Goal: Ask a question

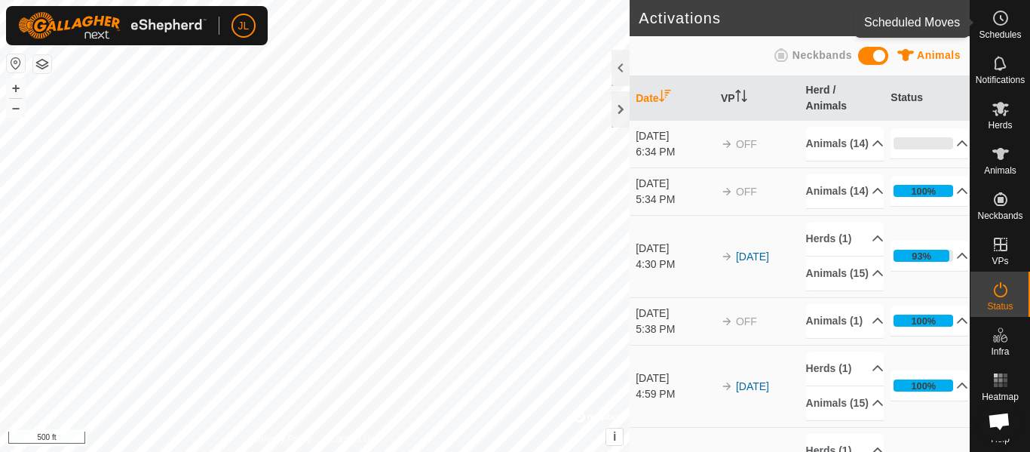
click at [1002, 27] on es-schedule-vp-svg-icon at bounding box center [1000, 18] width 27 height 24
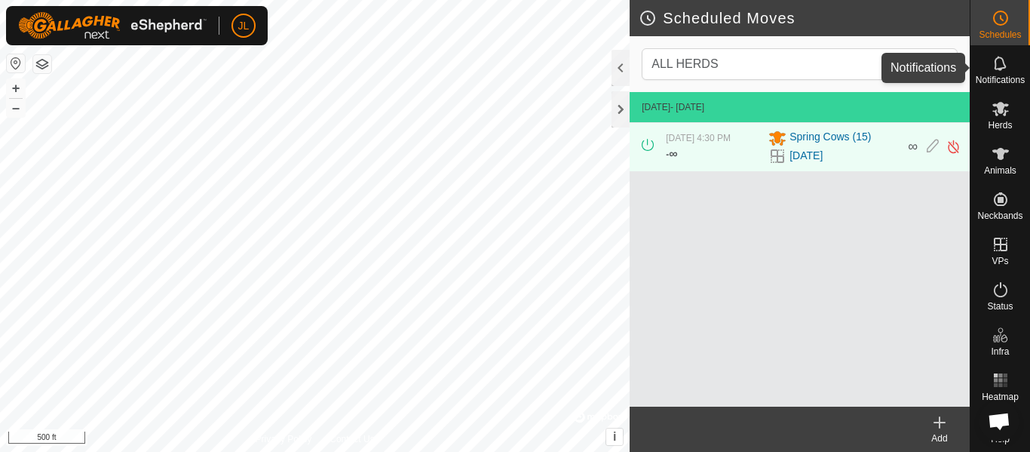
click at [997, 68] on icon at bounding box center [999, 63] width 12 height 14
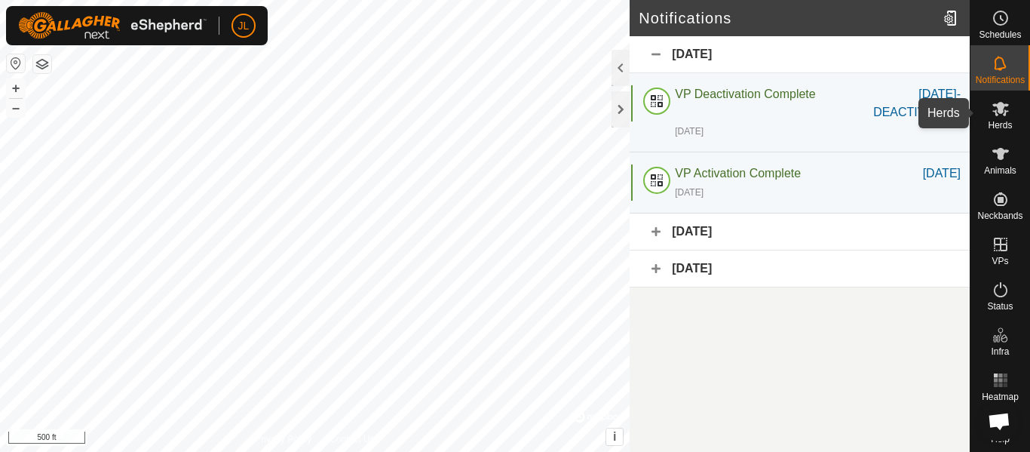
click at [999, 115] on icon at bounding box center [1000, 108] width 18 height 18
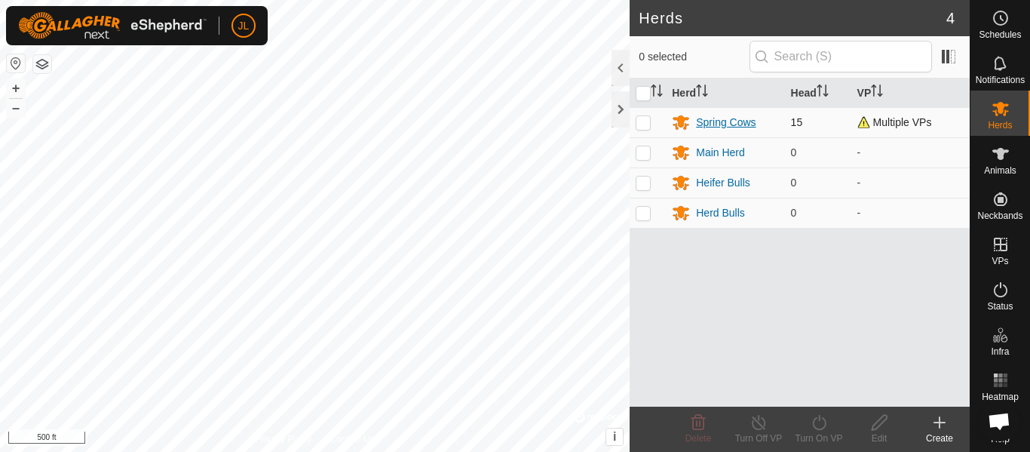
click at [744, 124] on div "Spring Cows" at bounding box center [726, 123] width 60 height 16
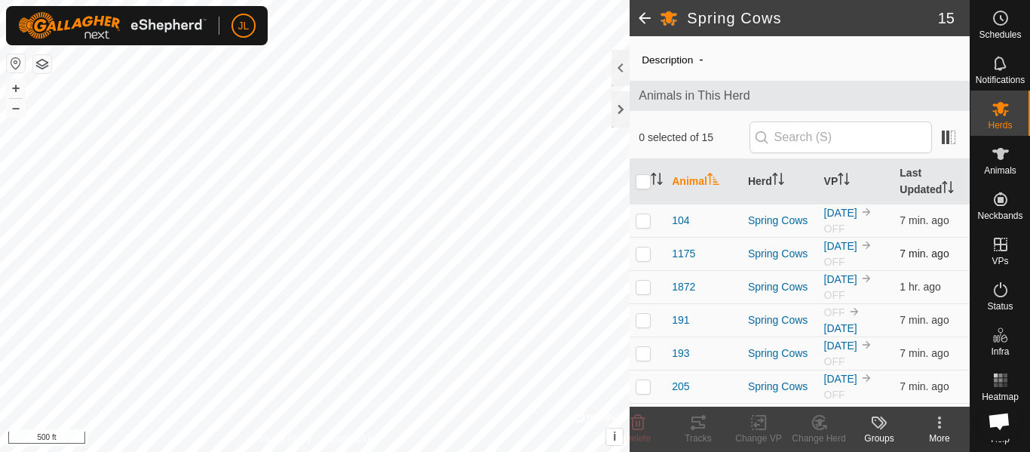
scroll to position [20, 0]
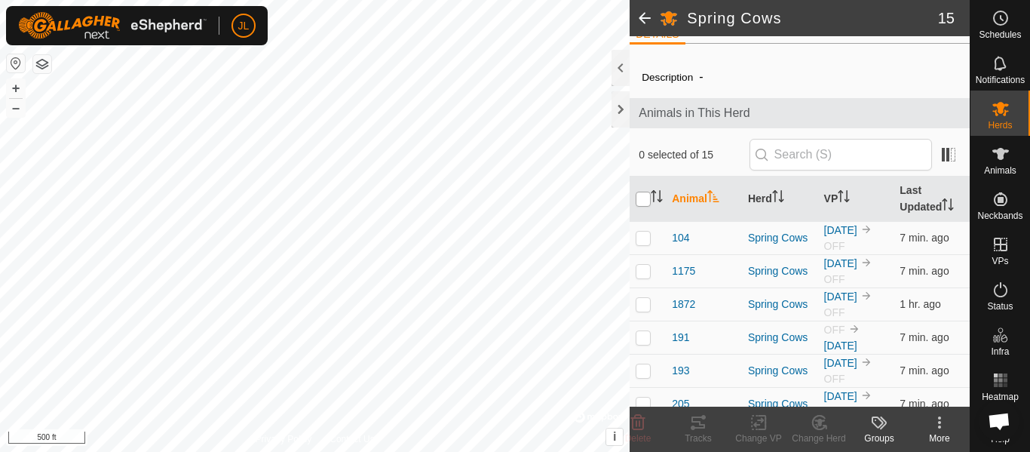
click at [640, 201] on input "checkbox" at bounding box center [642, 198] width 15 height 15
checkbox input "true"
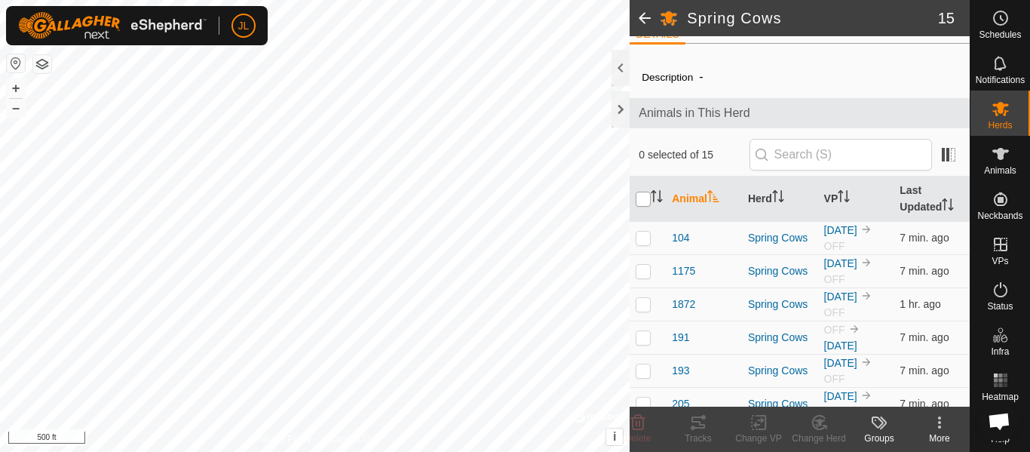
checkbox input "true"
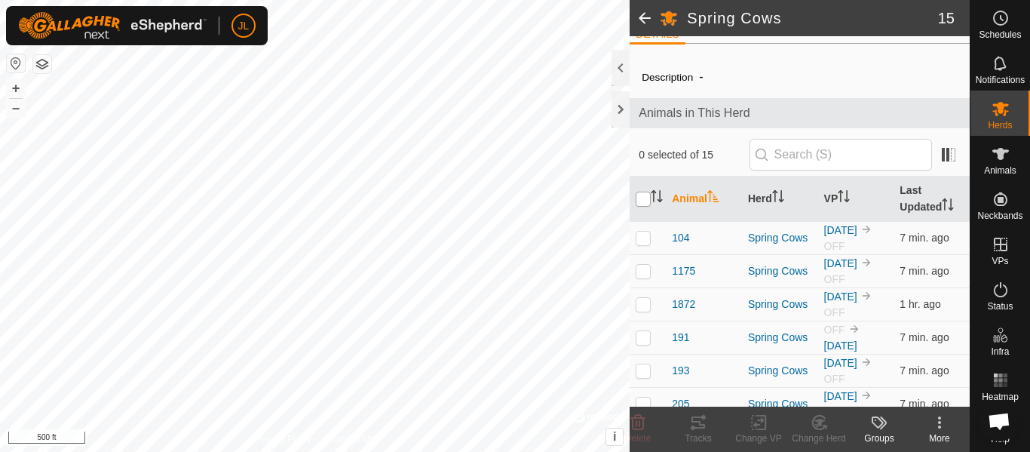
checkbox input "true"
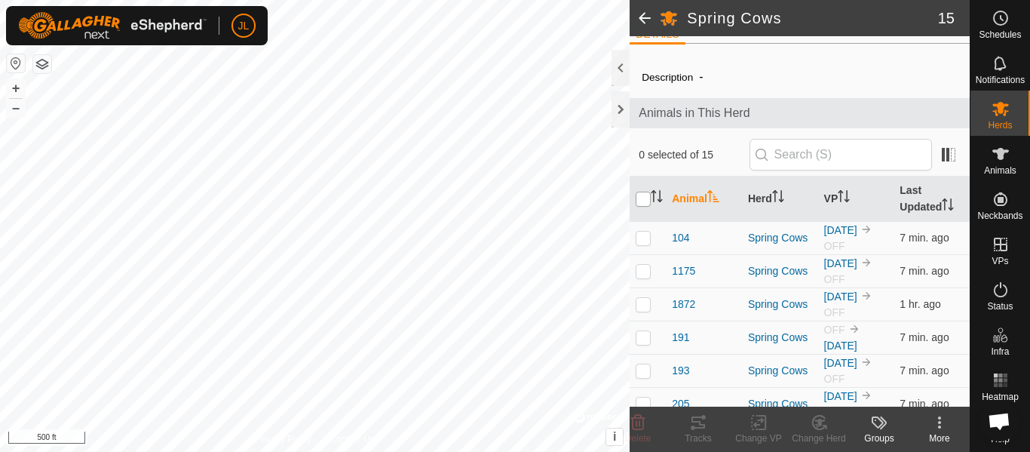
checkbox input "true"
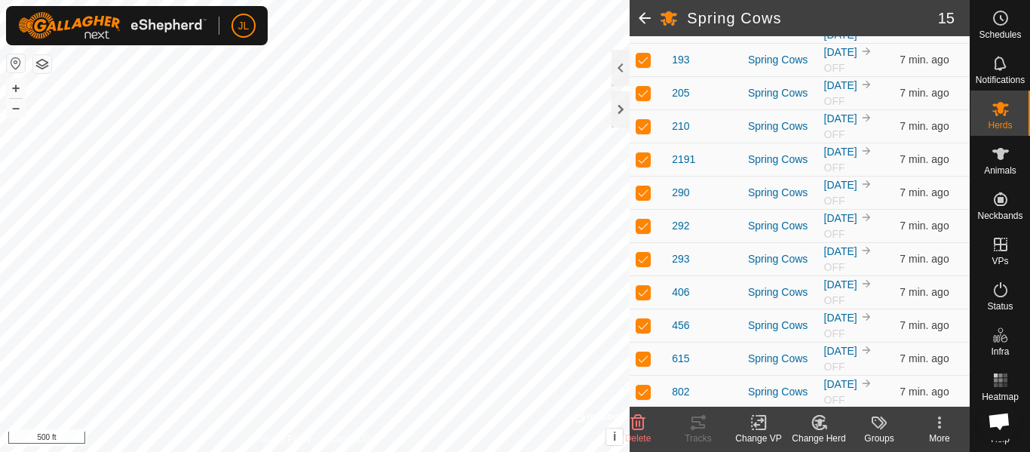
scroll to position [333, 0]
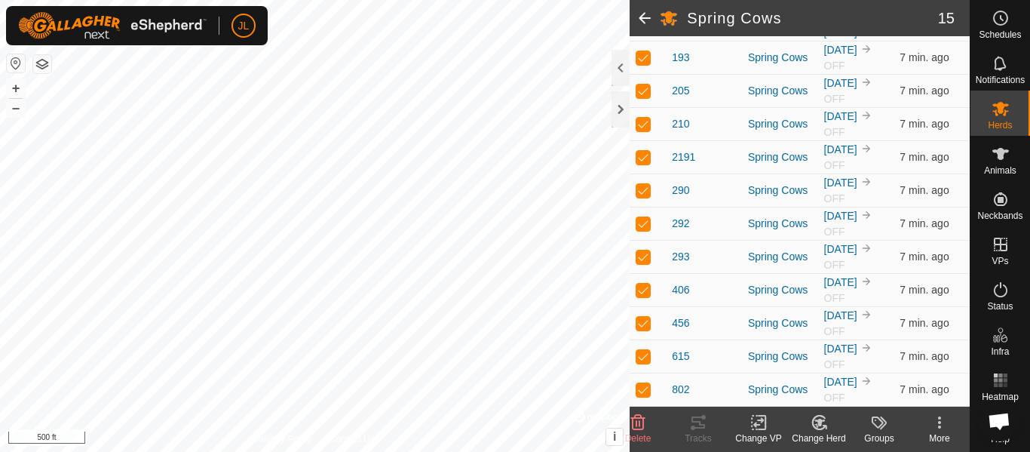
click at [764, 427] on icon at bounding box center [758, 422] width 19 height 18
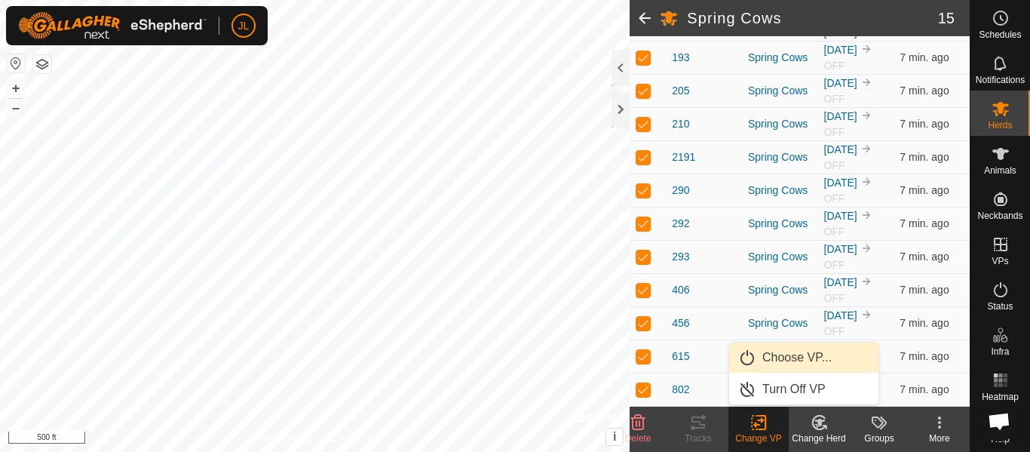
click at [790, 352] on link "Choose VP..." at bounding box center [803, 357] width 149 height 30
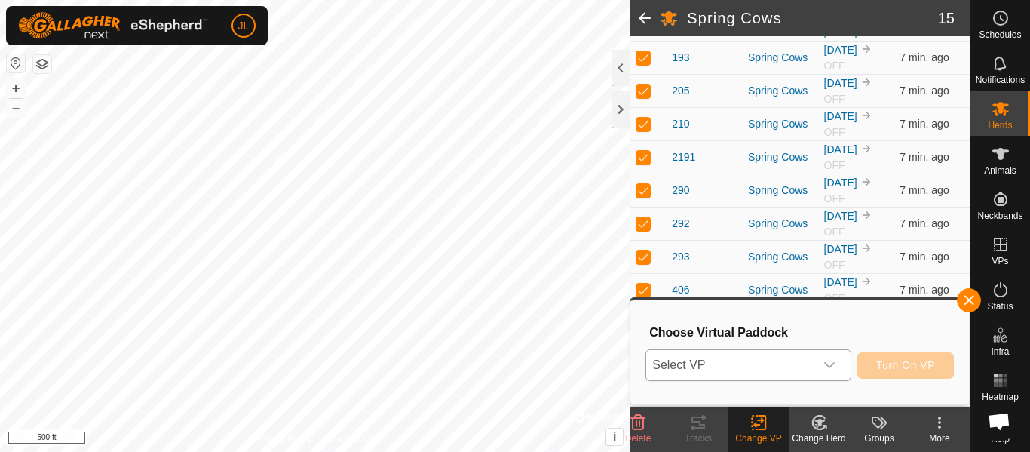
click at [834, 366] on icon "dropdown trigger" at bounding box center [829, 365] width 12 height 12
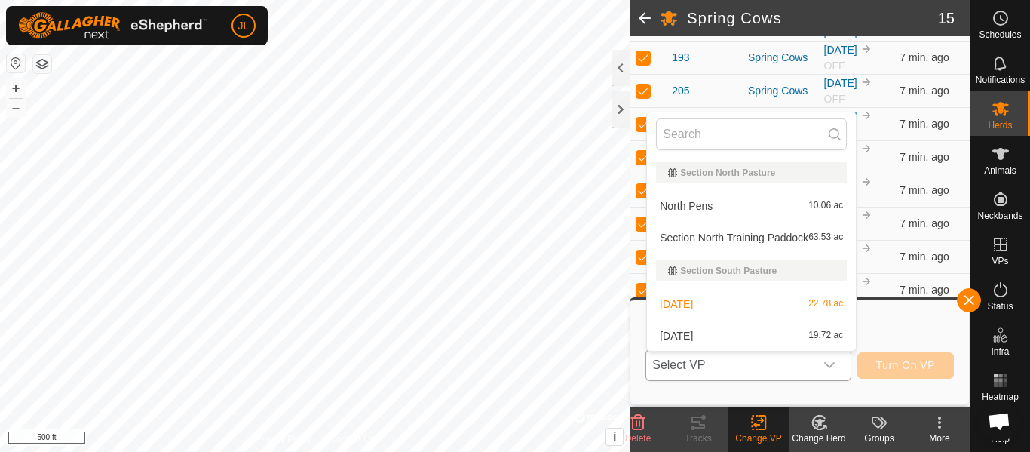
click at [737, 338] on li "2025-09-17 19.72 ac" at bounding box center [751, 335] width 209 height 30
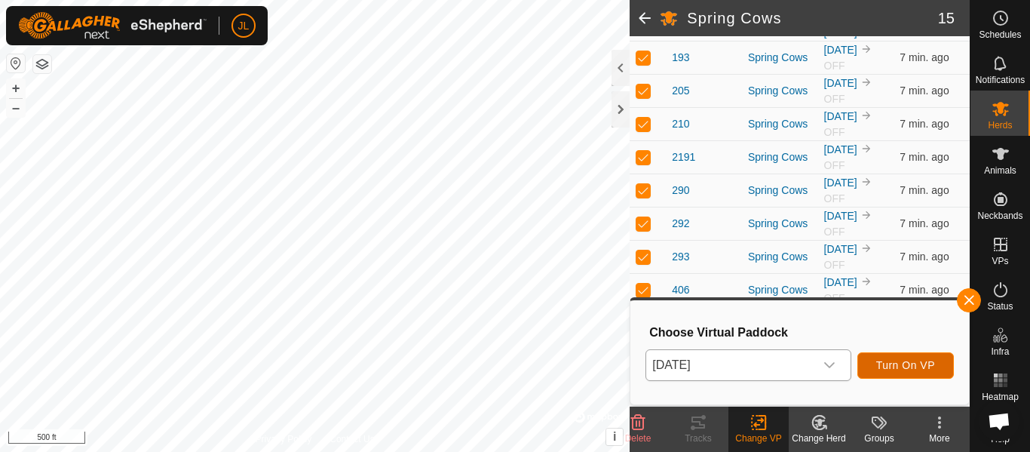
click at [899, 363] on span "Turn On VP" at bounding box center [905, 365] width 59 height 12
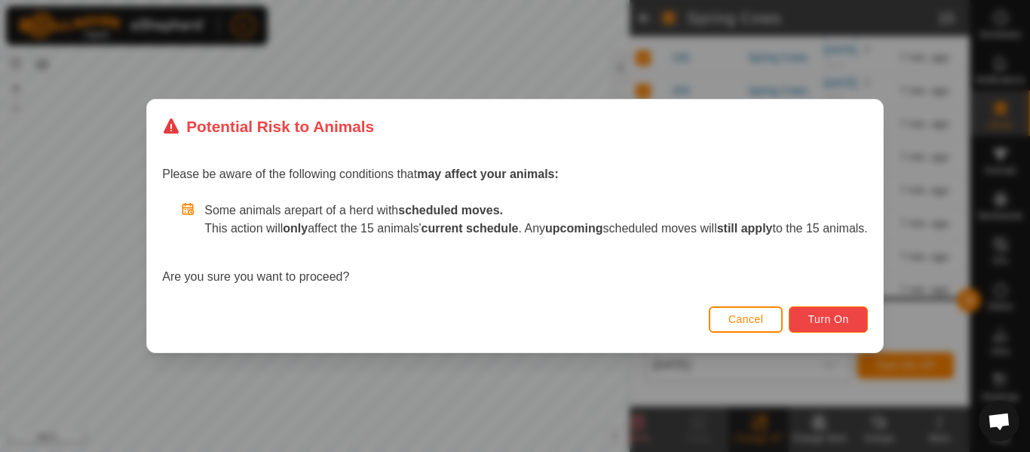
click at [845, 317] on span "Turn On" at bounding box center [827, 319] width 41 height 12
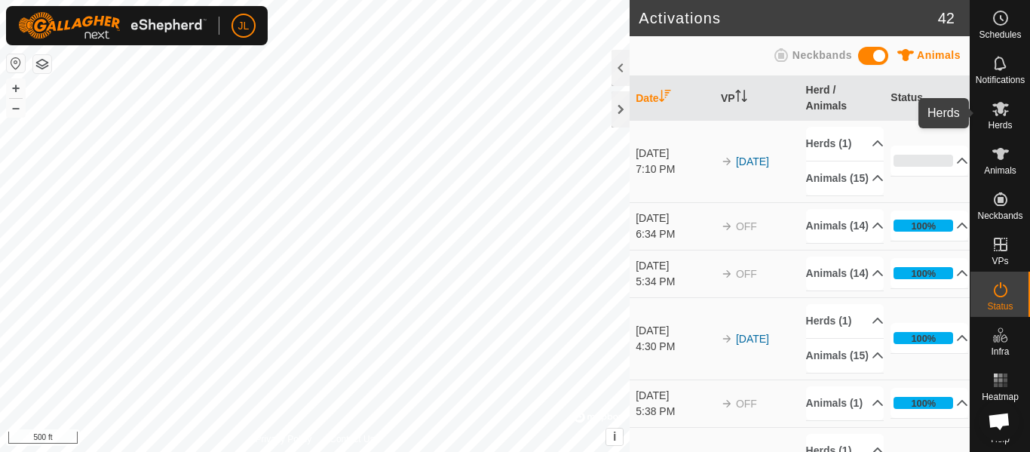
click at [993, 109] on icon at bounding box center [1000, 108] width 18 height 18
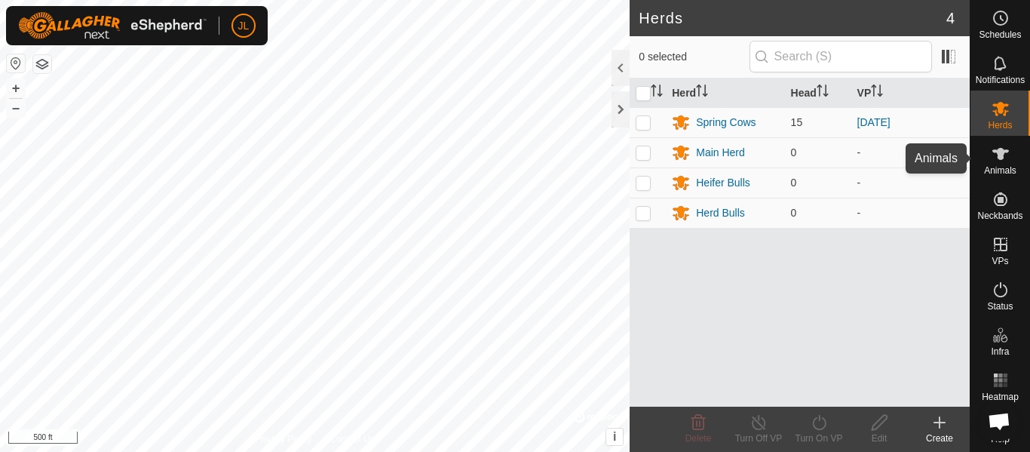
click at [1000, 160] on icon at bounding box center [1000, 154] width 18 height 18
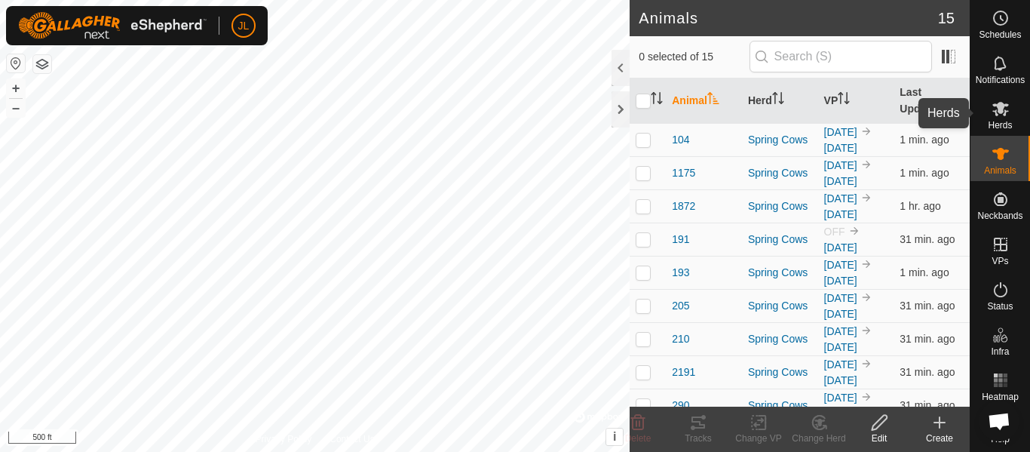
click at [1009, 121] on span "Herds" at bounding box center [999, 125] width 24 height 9
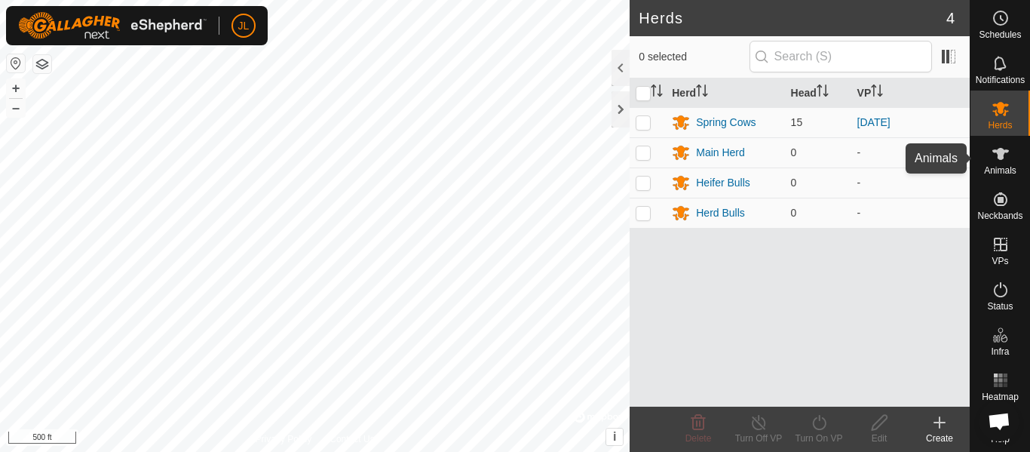
click at [1000, 167] on span "Animals" at bounding box center [1000, 170] width 32 height 9
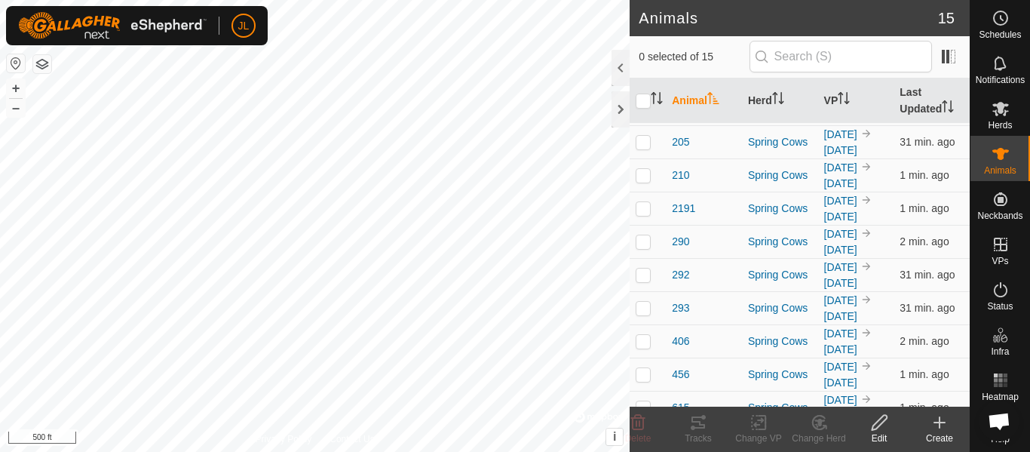
scroll to position [215, 0]
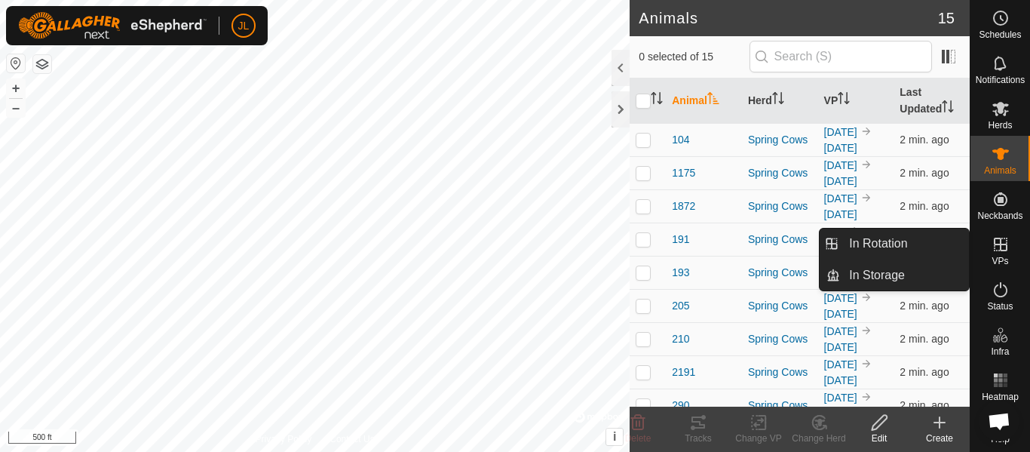
click at [994, 250] on icon at bounding box center [1000, 244] width 14 height 14
click at [908, 245] on link "In Rotation" at bounding box center [904, 243] width 129 height 30
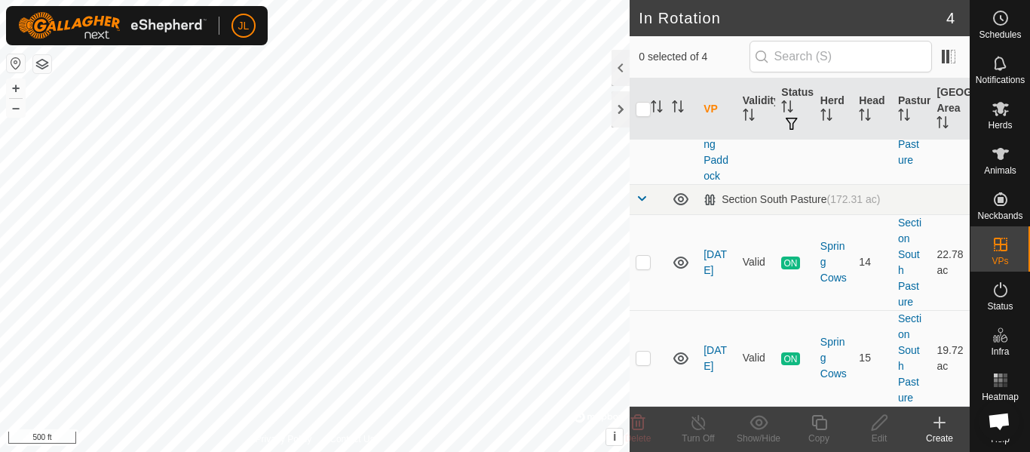
scroll to position [209, 0]
click at [1006, 28] on es-schedule-vp-svg-icon at bounding box center [1000, 18] width 27 height 24
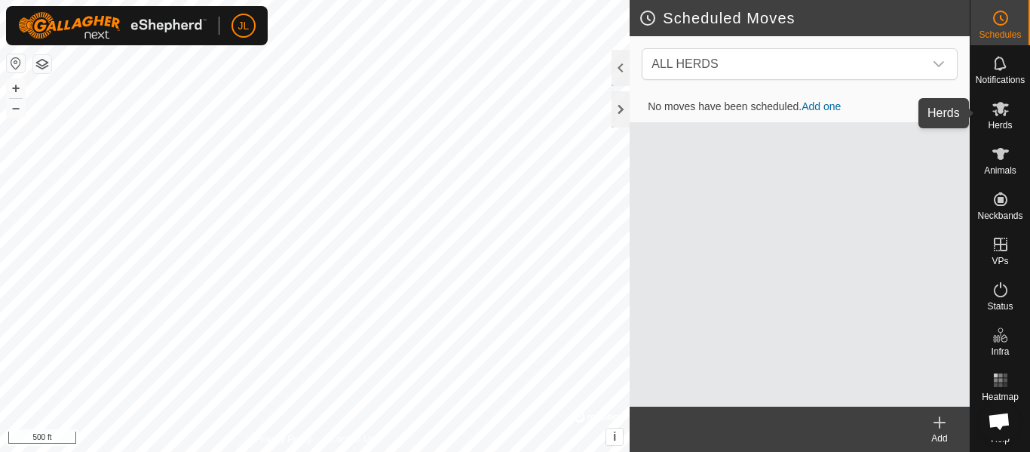
click at [1006, 108] on icon at bounding box center [1000, 108] width 18 height 18
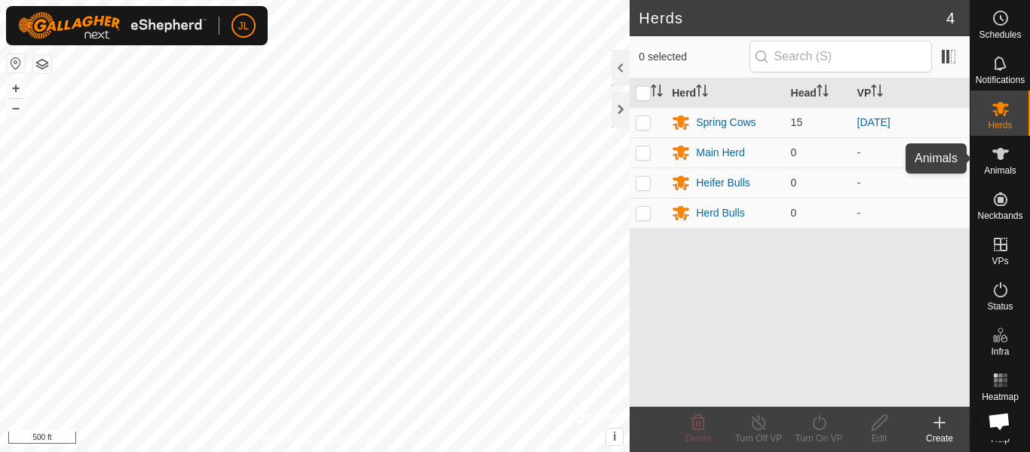
click at [1008, 159] on icon at bounding box center [1000, 154] width 18 height 18
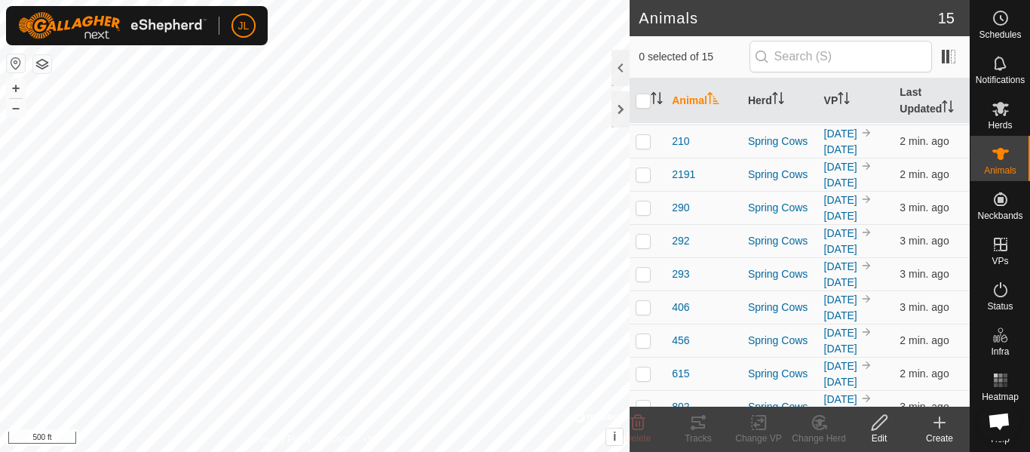
scroll to position [215, 0]
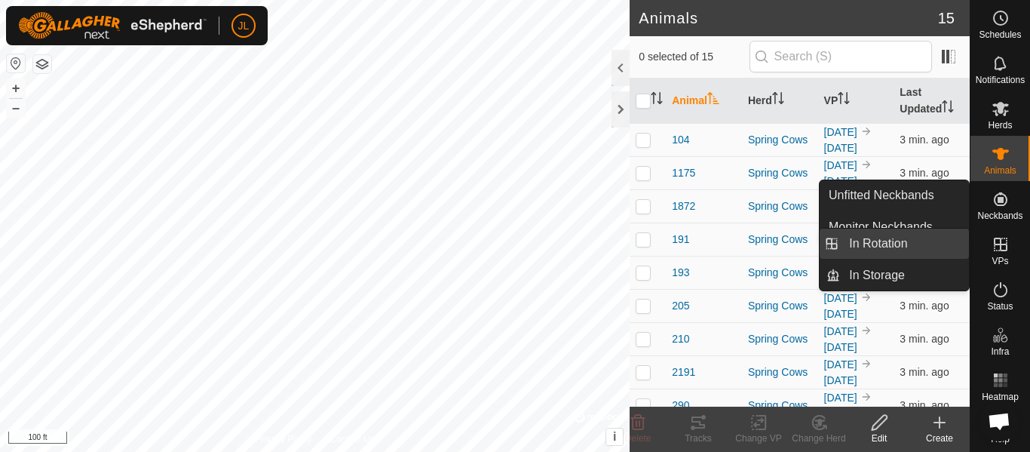
click at [907, 244] on link "In Rotation" at bounding box center [904, 243] width 129 height 30
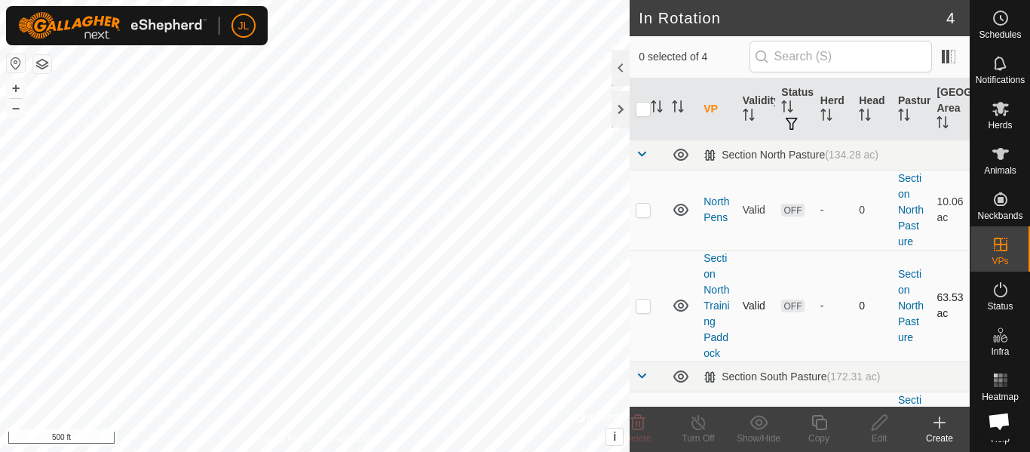
scroll to position [209, 0]
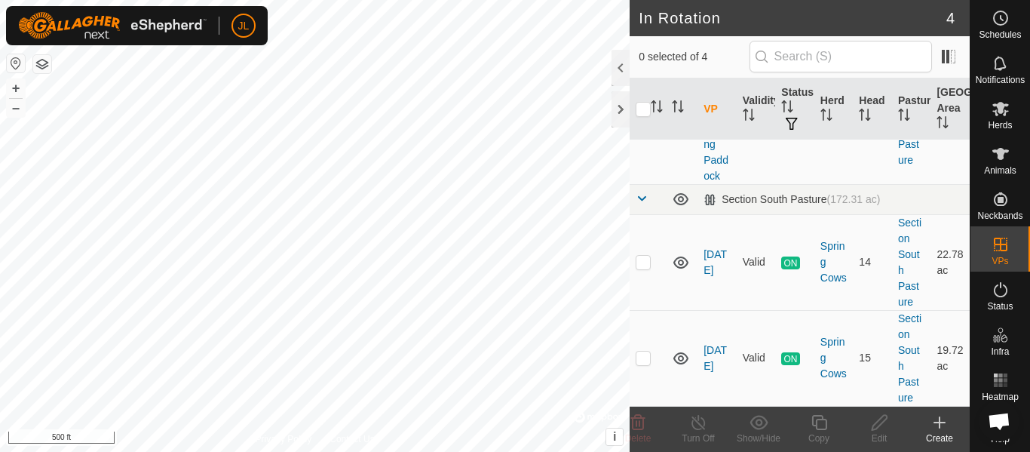
click at [1001, 419] on span "Open chat" at bounding box center [999, 422] width 24 height 20
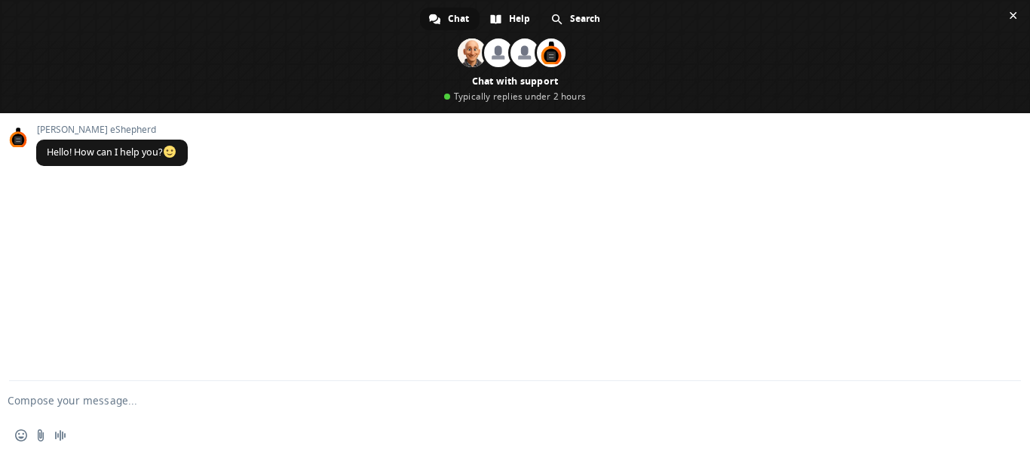
click at [75, 403] on textarea "Compose your message..." at bounding box center [491, 400] width 966 height 14
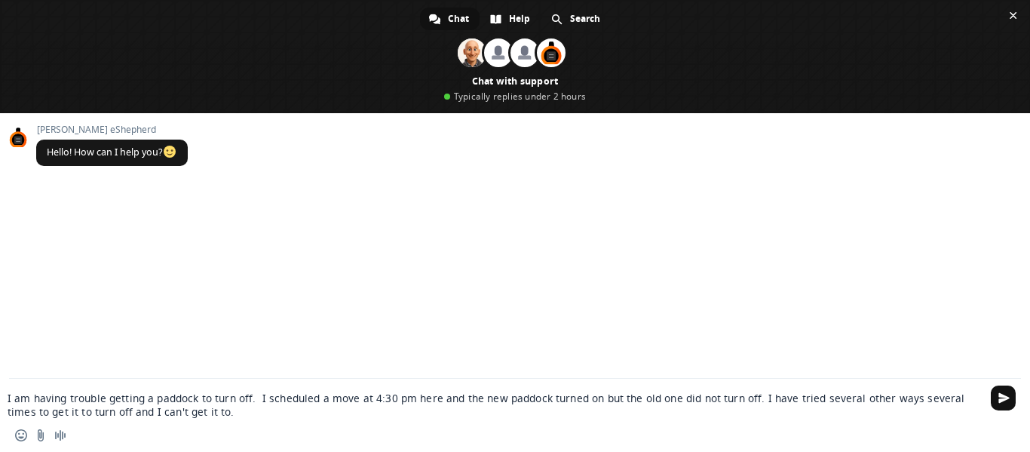
type textarea "I am having trouble getting a paddock to turn off. I scheduled a move at 4:30 p…"
click at [1006, 396] on span "Send" at bounding box center [1003, 397] width 11 height 11
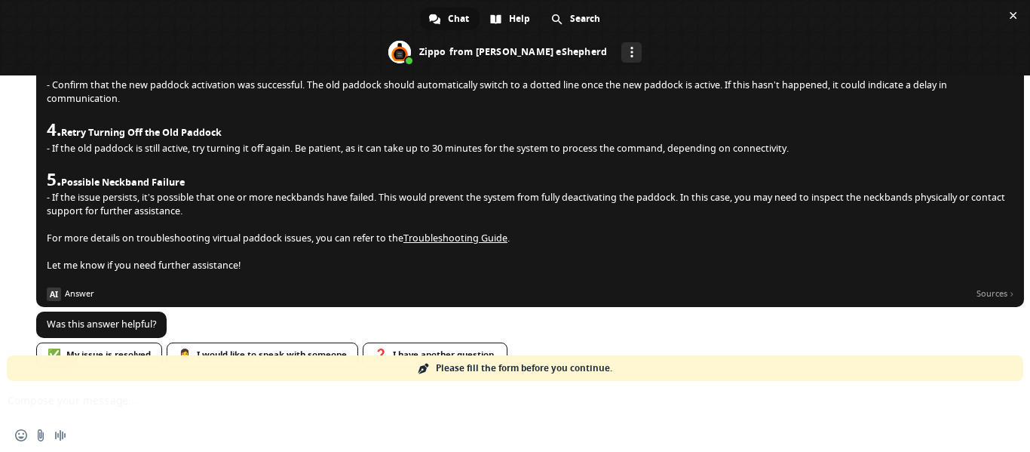
scroll to position [368, 0]
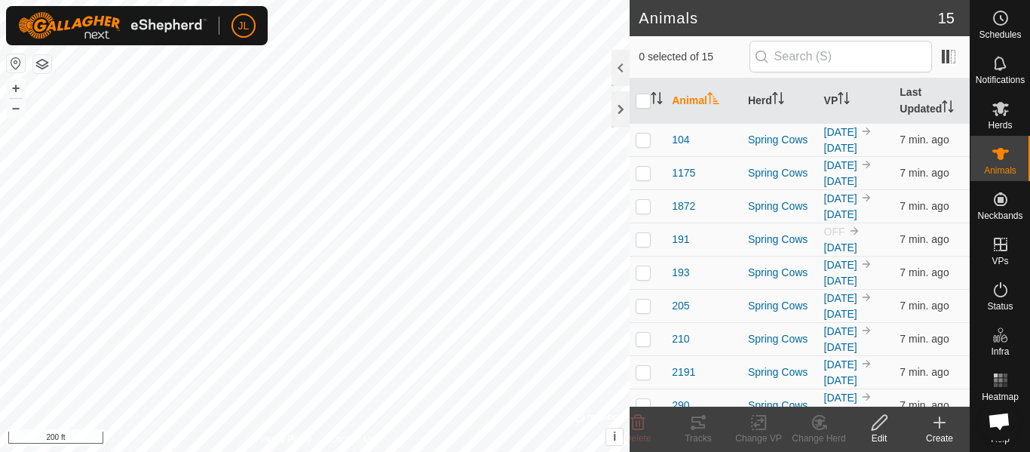
scroll to position [368, 0]
click at [1005, 443] on span "Help" at bounding box center [999, 438] width 19 height 9
click at [1000, 419] on span "Open chat" at bounding box center [999, 422] width 24 height 20
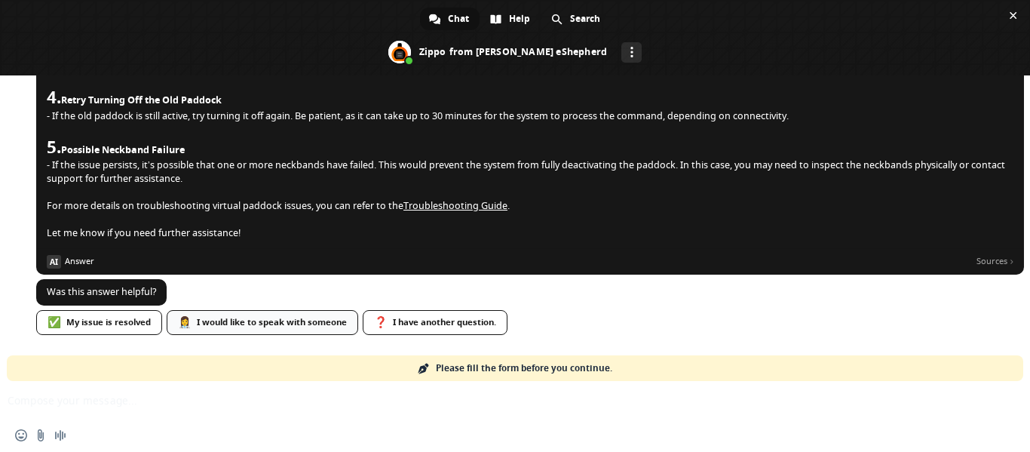
click at [275, 317] on div "👩‍⚕️ I would like to speak with someone" at bounding box center [262, 322] width 191 height 25
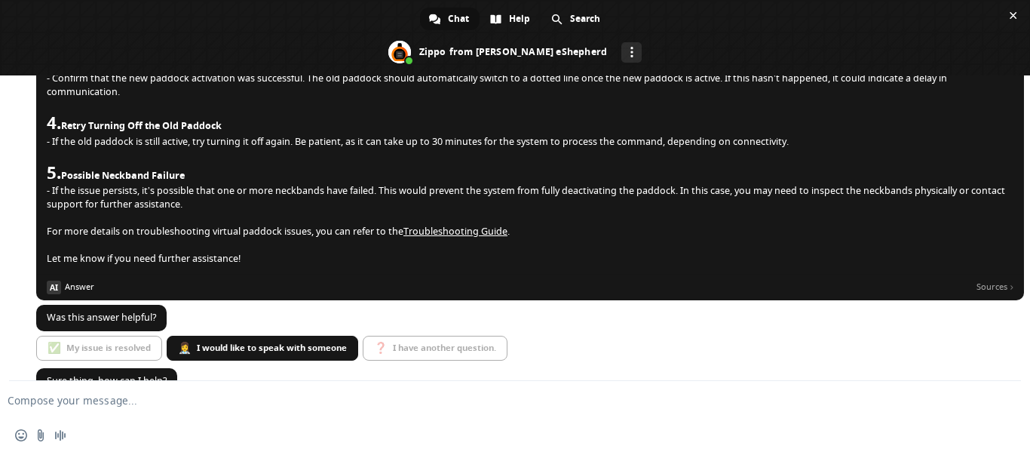
scroll to position [373, 0]
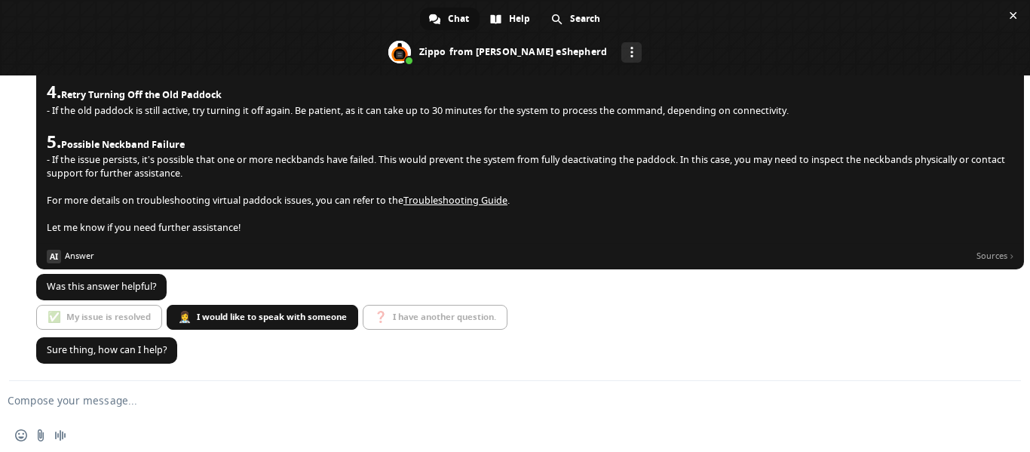
click at [71, 405] on textarea "Compose your message..." at bounding box center [491, 400] width 966 height 14
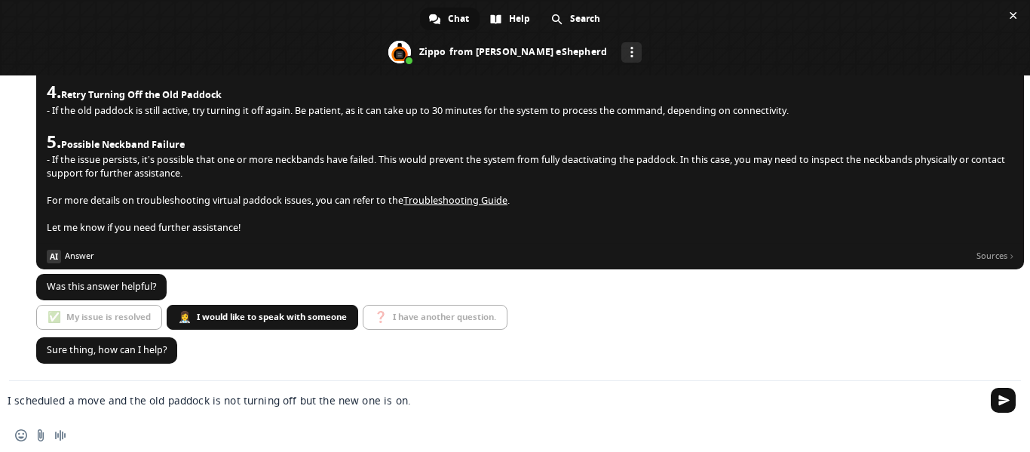
type textarea "I scheduled a move and the old paddock is not turning off but the new one is on."
drag, startPoint x: 1003, startPoint y: 399, endPoint x: 996, endPoint y: 396, distance: 7.8
click at [999, 398] on span "Send" at bounding box center [1003, 399] width 11 height 11
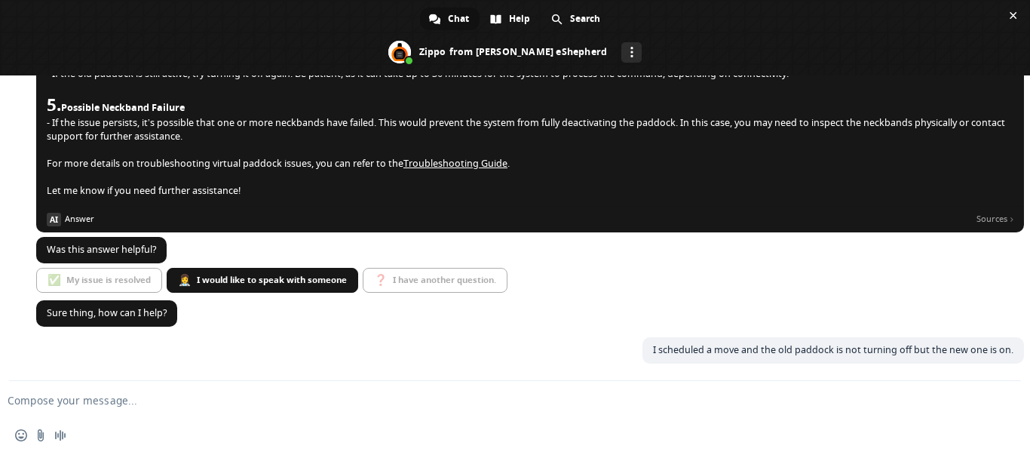
scroll to position [410, 0]
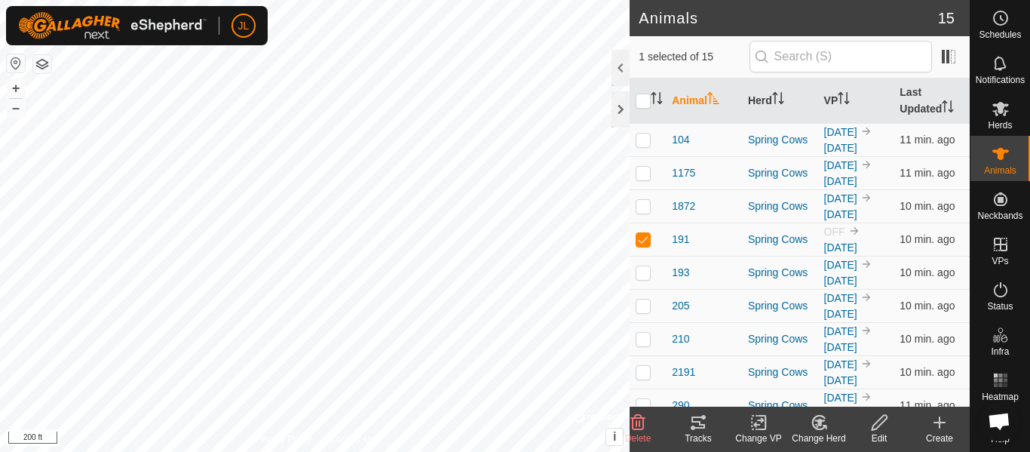
scroll to position [410, 0]
click at [995, 73] on es-notification-svg-icon at bounding box center [1000, 63] width 27 height 24
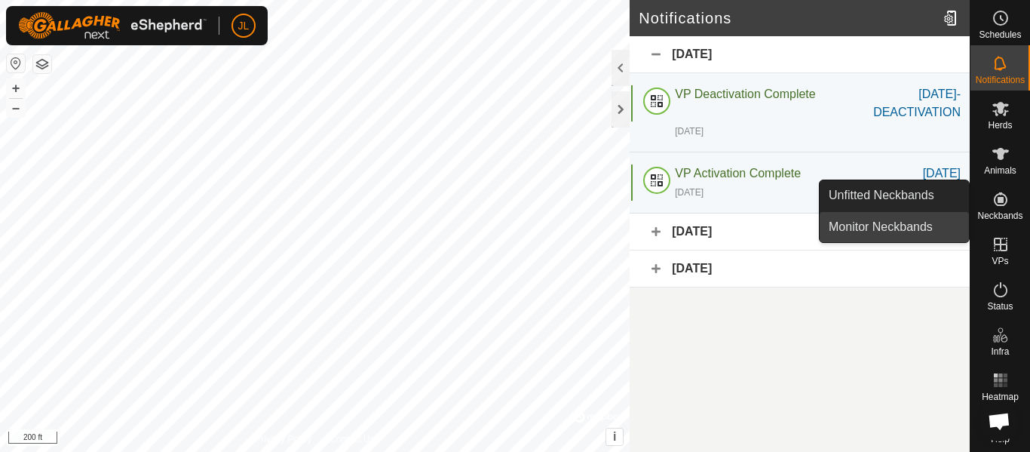
click at [902, 229] on link "Monitor Neckbands" at bounding box center [893, 227] width 149 height 30
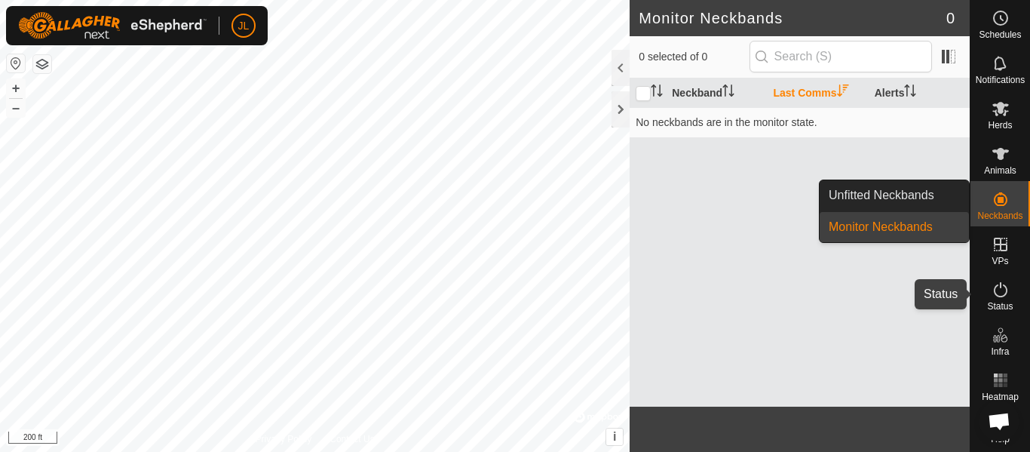
click at [993, 290] on icon at bounding box center [1000, 289] width 14 height 15
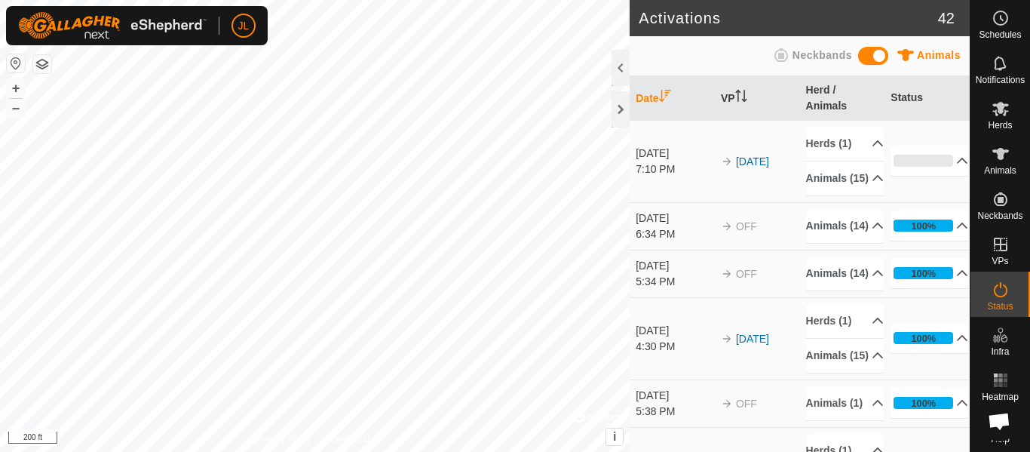
drag, startPoint x: 623, startPoint y: 70, endPoint x: 620, endPoint y: 89, distance: 19.2
click at [623, 71] on div at bounding box center [620, 68] width 18 height 36
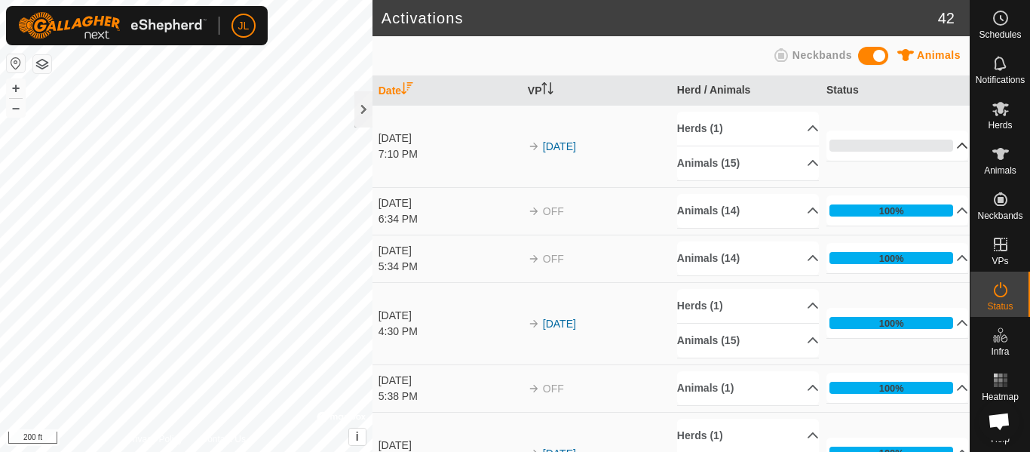
click at [953, 147] on p-accordion-header "0%" at bounding box center [897, 145] width 142 height 30
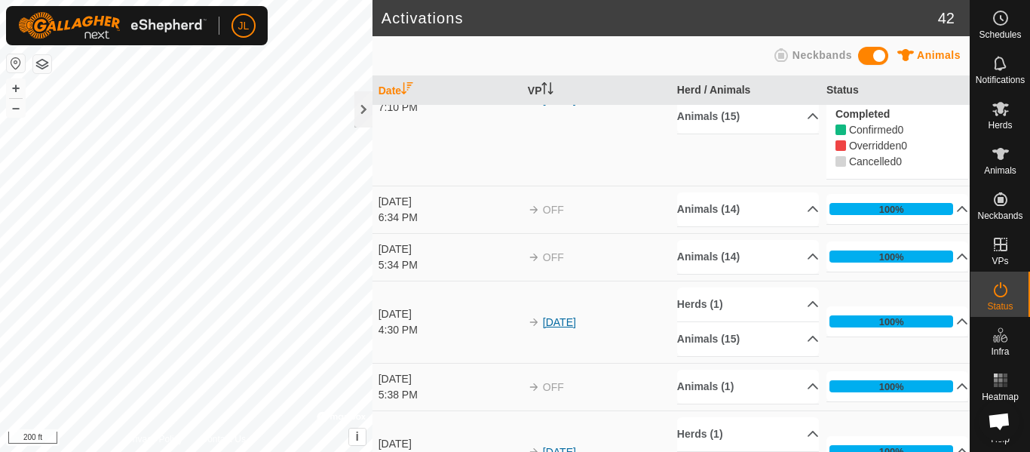
scroll to position [148, 0]
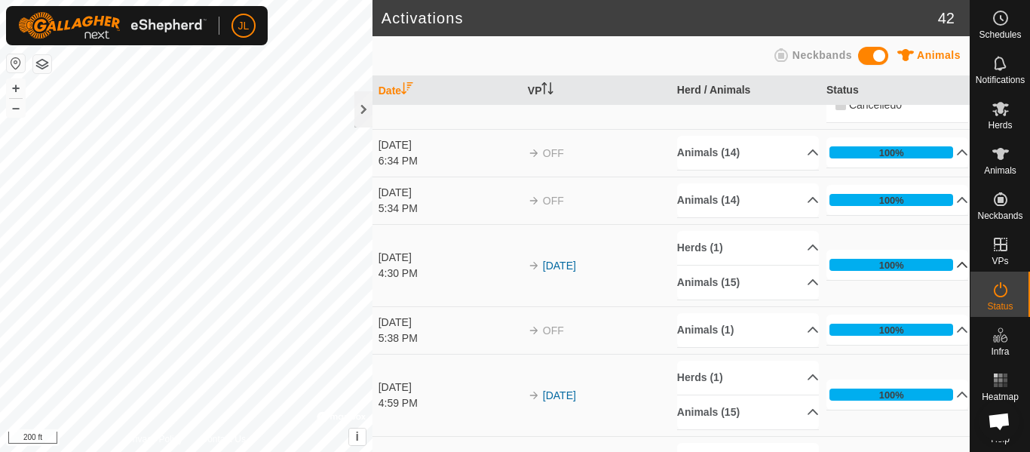
click at [951, 266] on p-accordion-header "100%" at bounding box center [897, 264] width 142 height 30
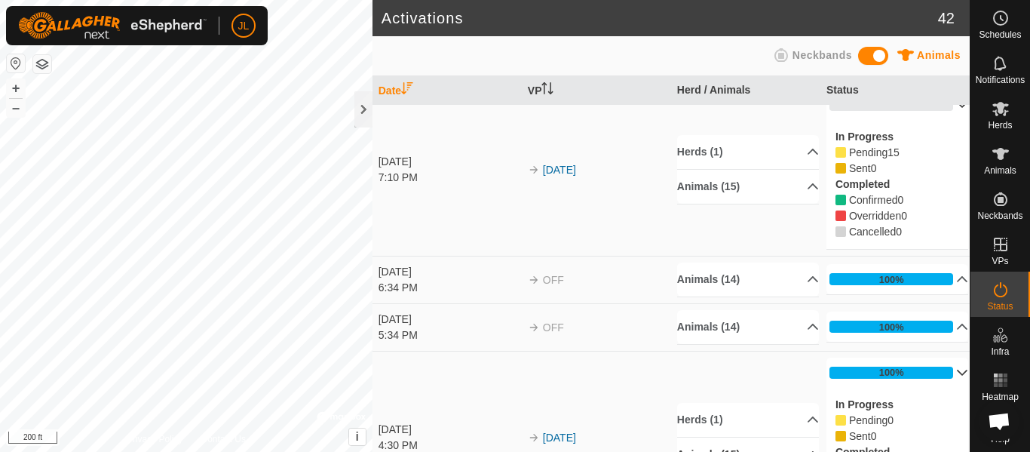
scroll to position [0, 0]
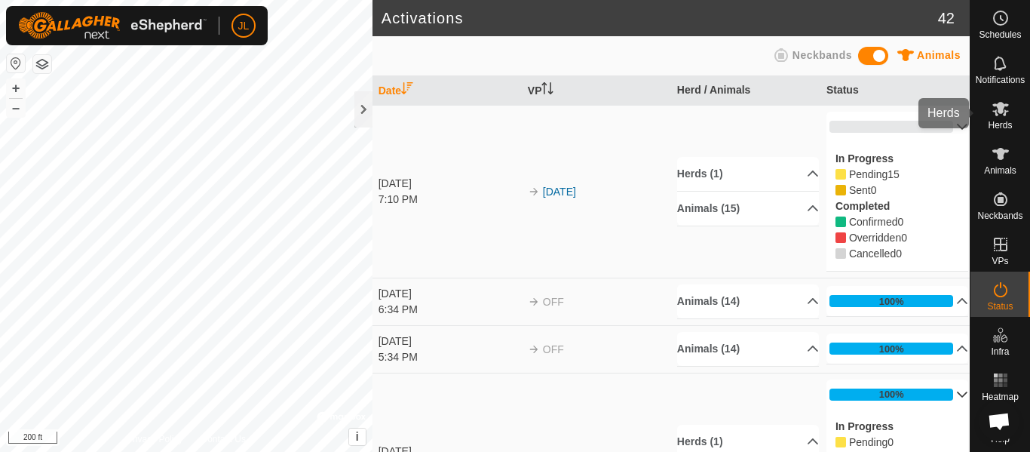
click at [1005, 108] on icon at bounding box center [1000, 108] width 18 height 18
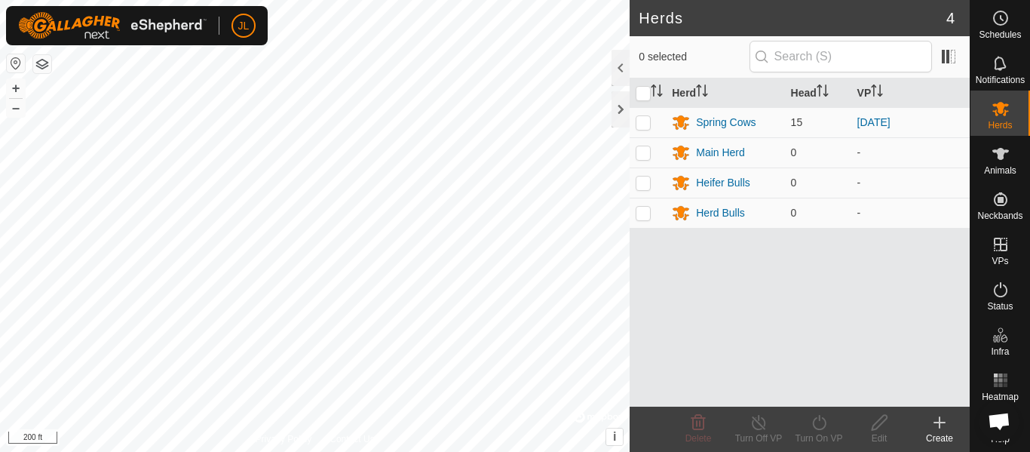
scroll to position [410, 0]
click at [1006, 162] on icon at bounding box center [1000, 154] width 18 height 18
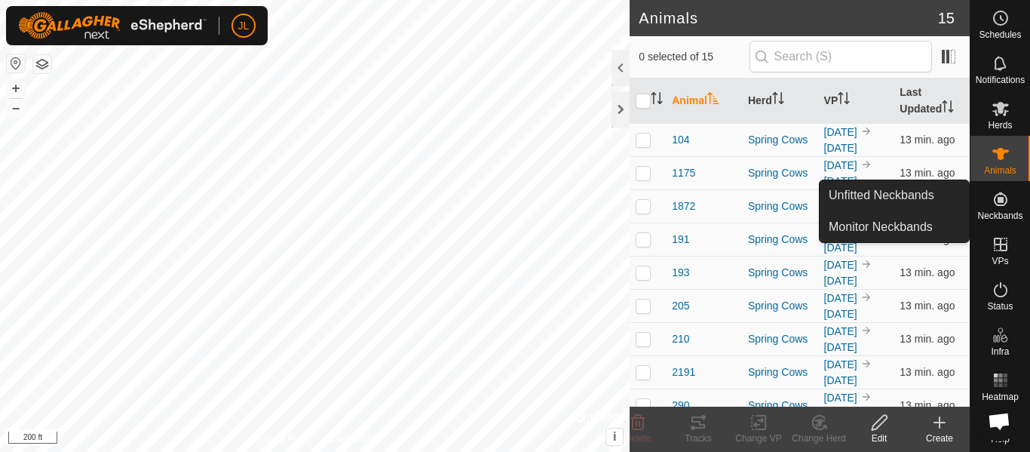
click at [999, 423] on span "Open chat" at bounding box center [999, 422] width 24 height 20
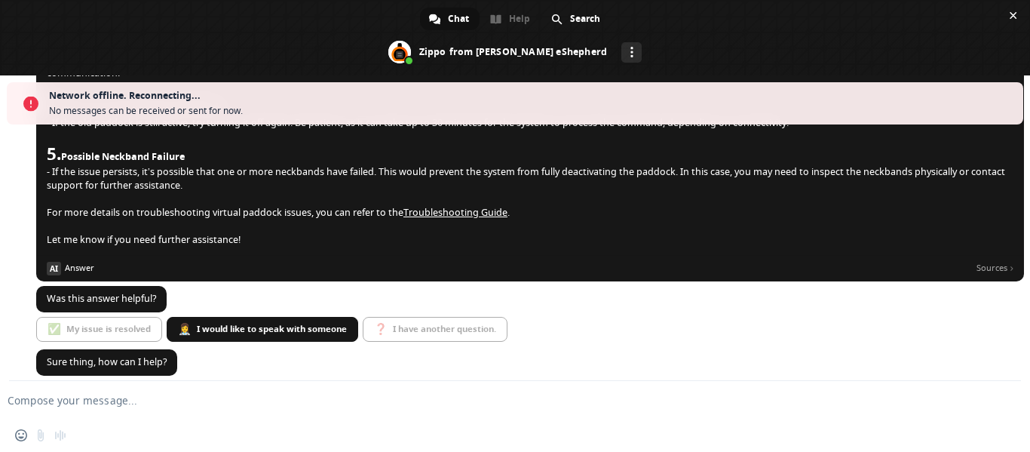
scroll to position [459, 0]
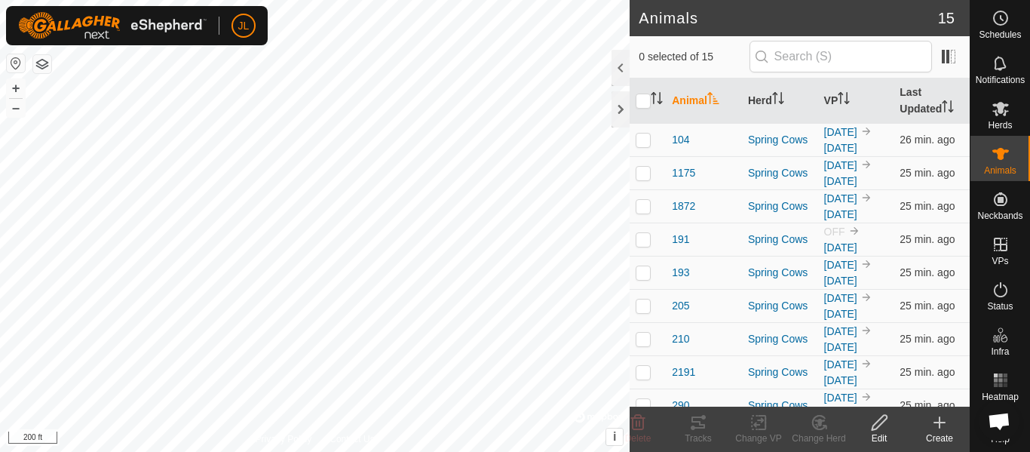
scroll to position [557, 0]
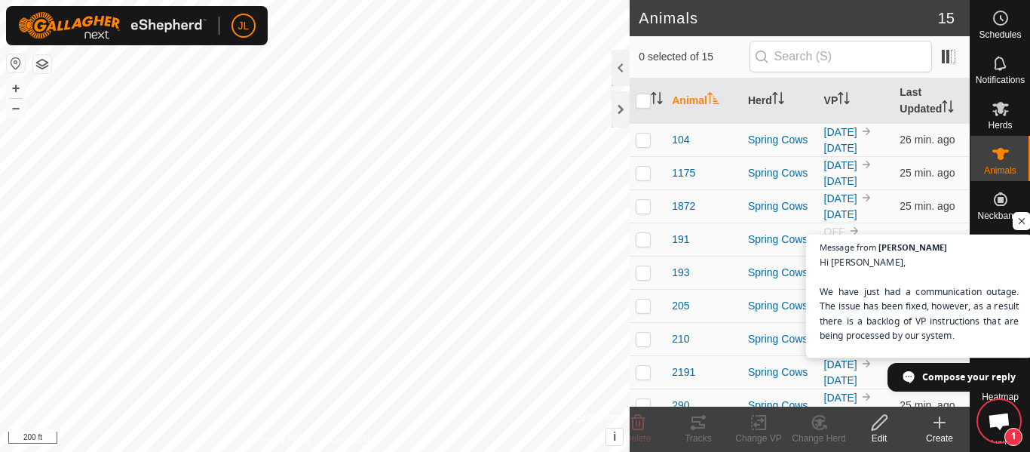
click at [923, 269] on span "Hi [PERSON_NAME], We have just had a communication outage. The issue has been f…" at bounding box center [918, 335] width 199 height 160
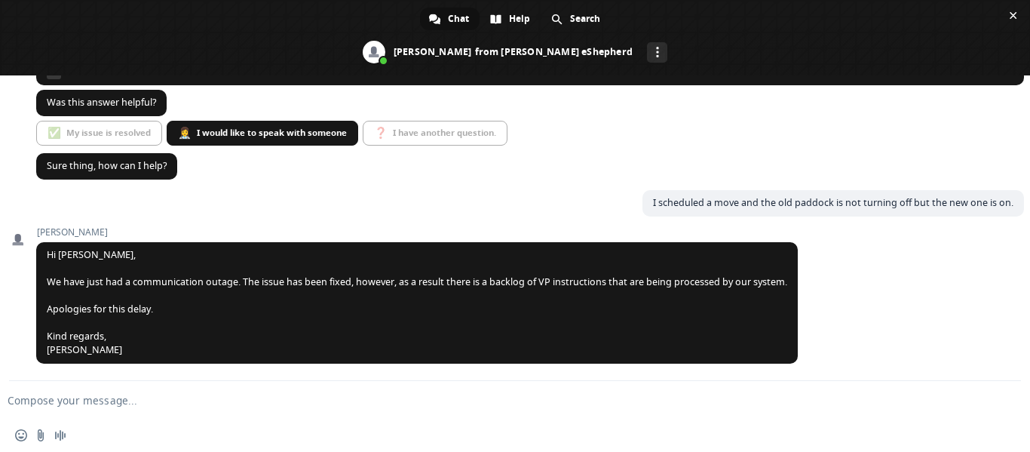
click at [81, 400] on textarea "Compose your message..." at bounding box center [491, 400] width 966 height 14
type textarea "OK, thank you for getting back to me. I appreciate it."
click at [1006, 402] on span "Send" at bounding box center [1003, 399] width 11 height 11
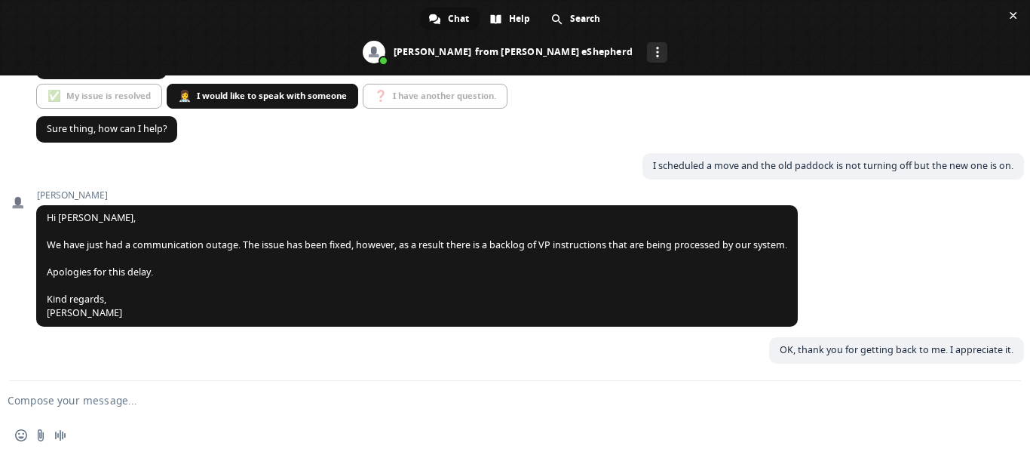
scroll to position [594, 0]
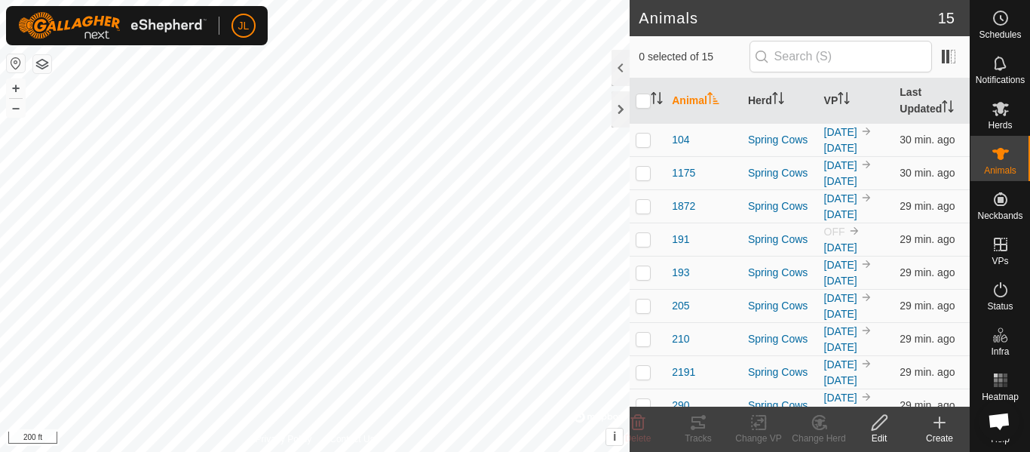
scroll to position [580, 0]
